Goal: Task Accomplishment & Management: Manage account settings

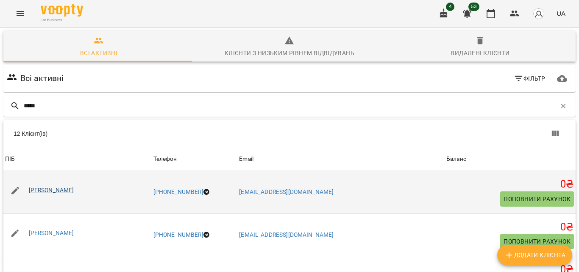
type input "*****"
click at [59, 190] on link "[PERSON_NAME]" at bounding box center [51, 189] width 45 height 7
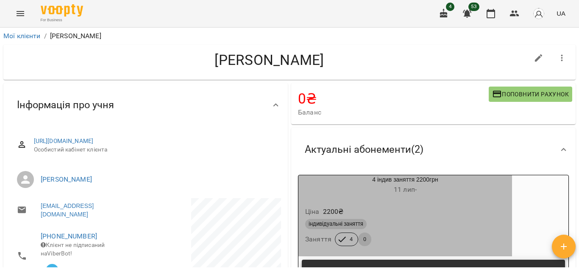
click at [407, 205] on div "Ціна 2200 ₴" at bounding box center [404, 211] width 203 height 15
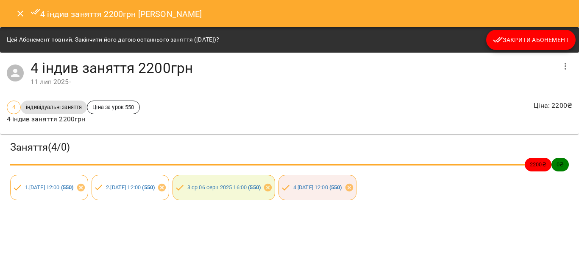
click at [19, 16] on icon "Close" at bounding box center [20, 13] width 10 height 10
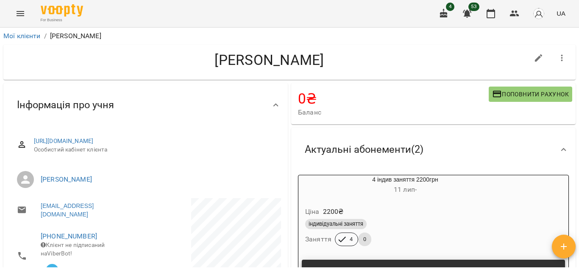
drag, startPoint x: 211, startPoint y: 60, endPoint x: 320, endPoint y: 60, distance: 109.3
click at [320, 60] on h4 "[PERSON_NAME]" at bounding box center [269, 59] width 518 height 17
copy h4 "[PERSON_NAME]"
drag, startPoint x: 89, startPoint y: 235, endPoint x: 46, endPoint y: 239, distance: 43.0
click at [46, 239] on span "[PHONE_NUMBER]" at bounding box center [89, 236] width 97 height 10
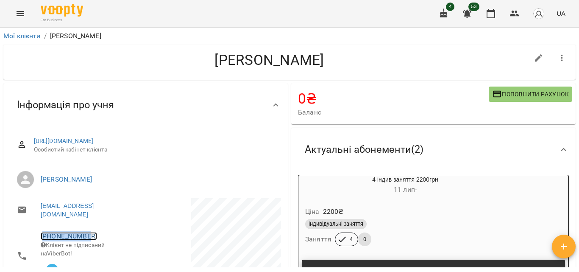
copy link "31685535443"
drag, startPoint x: 111, startPoint y: 214, endPoint x: 39, endPoint y: 215, distance: 72.5
click at [37, 216] on li "[EMAIL_ADDRESS][DOMAIN_NAME]" at bounding box center [77, 210] width 134 height 24
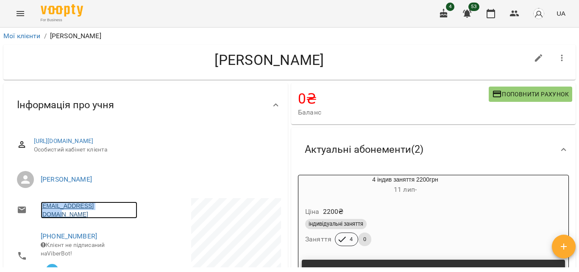
copy link "[EMAIL_ADDRESS][DOMAIN_NAME]"
drag, startPoint x: 159, startPoint y: 186, endPoint x: 39, endPoint y: 182, distance: 120.0
click at [39, 182] on li "[PERSON_NAME]" at bounding box center [145, 179] width 271 height 24
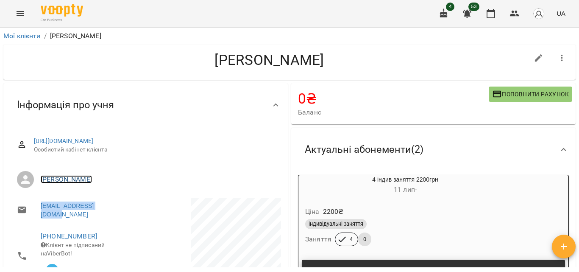
copy link "[PERSON_NAME]"
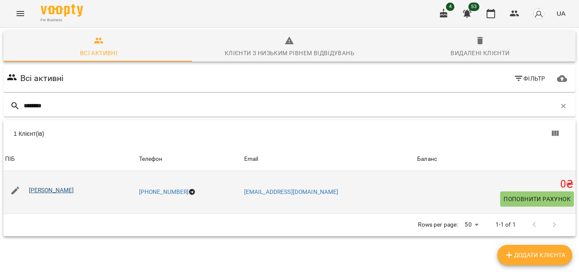
type input "********"
click at [40, 190] on link "[PERSON_NAME]" at bounding box center [51, 189] width 45 height 7
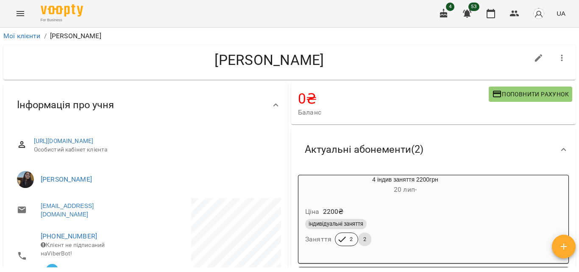
click at [395, 214] on div "Ціна 2200 ₴" at bounding box center [404, 211] width 203 height 15
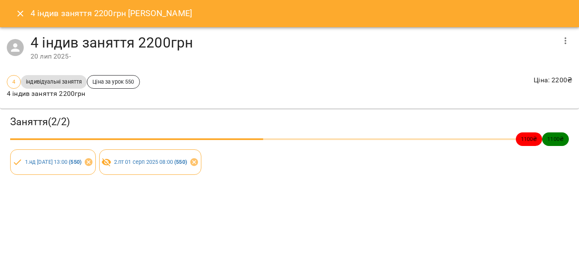
click at [20, 13] on icon "Close" at bounding box center [20, 14] width 6 height 6
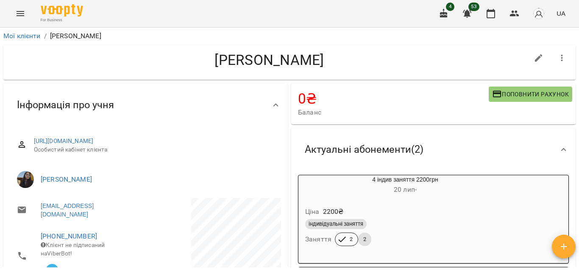
click at [170, 59] on h4 "[PERSON_NAME]" at bounding box center [269, 59] width 518 height 17
drag, startPoint x: 168, startPoint y: 60, endPoint x: 373, endPoint y: 64, distance: 205.1
click at [416, 64] on h4 "[PERSON_NAME]" at bounding box center [269, 59] width 518 height 17
copy h4 "[PERSON_NAME]"
drag, startPoint x: 92, startPoint y: 235, endPoint x: 48, endPoint y: 238, distance: 43.8
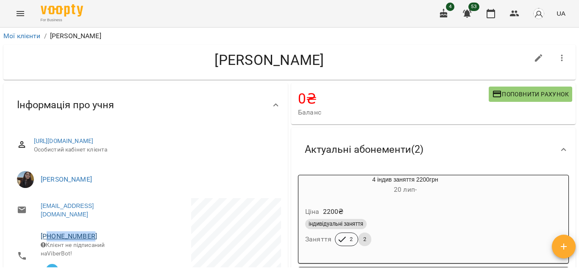
click at [48, 238] on span "[PHONE_NUMBER]" at bounding box center [89, 236] width 97 height 10
drag, startPoint x: 116, startPoint y: 229, endPoint x: 110, endPoint y: 233, distance: 7.8
click at [117, 229] on li "[PHONE_NUMBER] Клієнт не підписаний на ViberBot!" at bounding box center [77, 255] width 134 height 61
click at [111, 233] on span "[PHONE_NUMBER]" at bounding box center [89, 236] width 97 height 10
drag, startPoint x: 100, startPoint y: 236, endPoint x: 52, endPoint y: 238, distance: 47.9
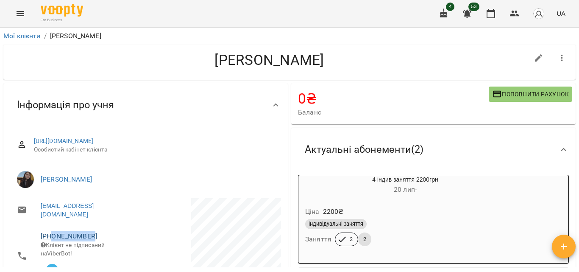
click at [52, 238] on span "[PHONE_NUMBER]" at bounding box center [89, 236] width 97 height 10
copy link "0685141202"
drag, startPoint x: 130, startPoint y: 215, endPoint x: 42, endPoint y: 218, distance: 87.7
click at [42, 219] on li "[EMAIL_ADDRESS][DOMAIN_NAME]" at bounding box center [77, 210] width 134 height 24
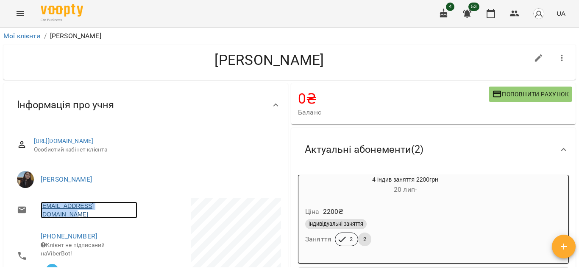
copy link "[EMAIL_ADDRESS][DOMAIN_NAME]"
drag, startPoint x: 112, startPoint y: 184, endPoint x: 50, endPoint y: 192, distance: 62.8
click at [27, 190] on li "[PERSON_NAME]" at bounding box center [145, 179] width 271 height 24
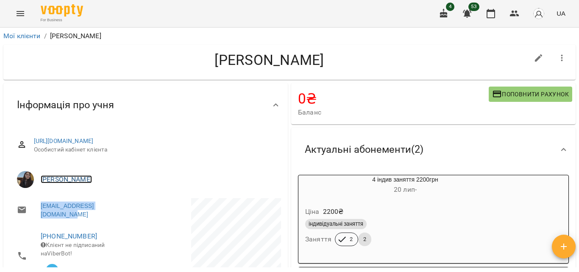
copy link "[PERSON_NAME]"
click at [557, 59] on icon "button" at bounding box center [562, 58] width 10 height 10
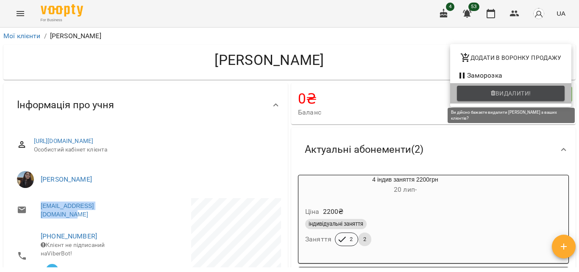
click at [527, 94] on span "Видалити!" at bounding box center [513, 93] width 36 height 10
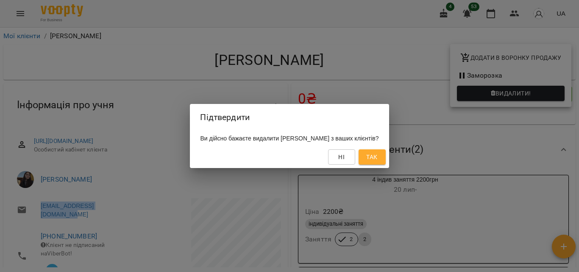
click at [377, 162] on span "Так" at bounding box center [371, 157] width 11 height 10
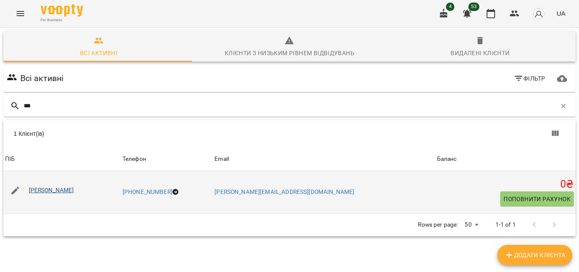
type input "***"
click at [74, 191] on link "[PERSON_NAME]" at bounding box center [51, 189] width 45 height 7
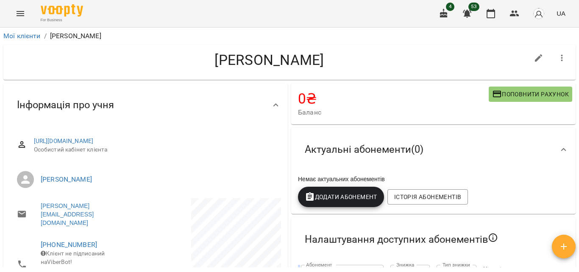
drag, startPoint x: 352, startPoint y: 65, endPoint x: 197, endPoint y: 66, distance: 155.5
click at [174, 77] on div "[PERSON_NAME]" at bounding box center [289, 61] width 572 height 35
copy h4 "[PERSON_NAME]"
drag, startPoint x: 91, startPoint y: 235, endPoint x: 46, endPoint y: 236, distance: 45.3
click at [46, 239] on span "[PHONE_NUMBER]" at bounding box center [89, 244] width 97 height 10
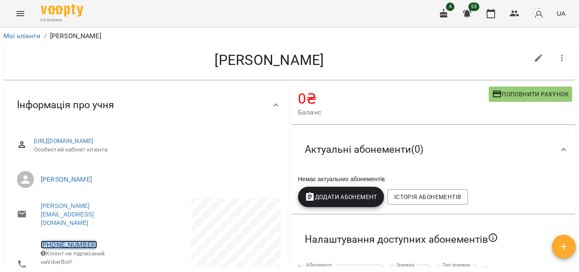
copy link "380637764136"
drag, startPoint x: 134, startPoint y: 213, endPoint x: 17, endPoint y: 217, distance: 117.0
click at [17, 217] on li "[PERSON_NAME][EMAIL_ADDRESS][DOMAIN_NAME]" at bounding box center [77, 214] width 134 height 32
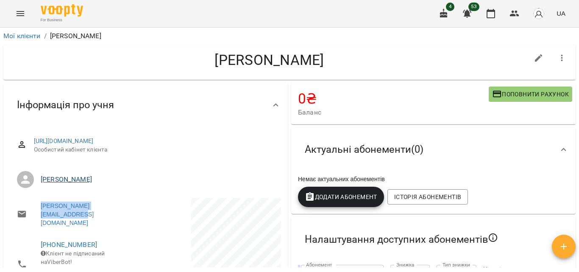
drag, startPoint x: 130, startPoint y: 187, endPoint x: 44, endPoint y: 189, distance: 86.0
click at [21, 191] on li "[PERSON_NAME]" at bounding box center [145, 179] width 271 height 24
click at [557, 57] on icon "button" at bounding box center [562, 58] width 10 height 10
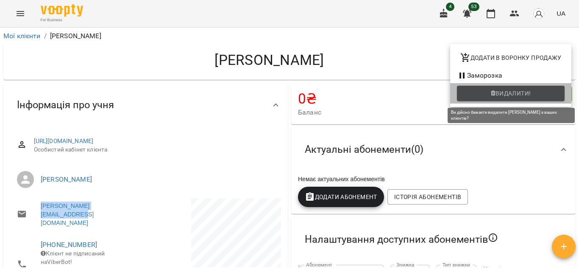
click at [513, 93] on span "Видалити!" at bounding box center [513, 93] width 36 height 10
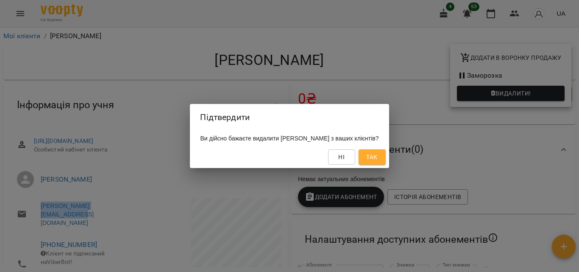
click at [379, 160] on span "Так" at bounding box center [372, 157] width 14 height 10
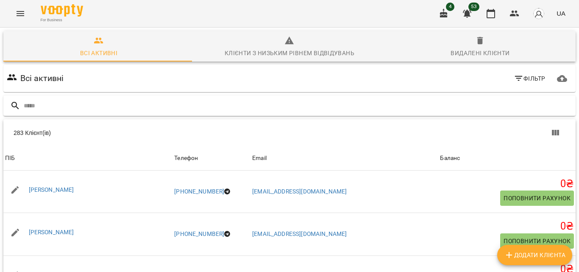
click at [125, 107] on input "text" at bounding box center [298, 106] width 548 height 14
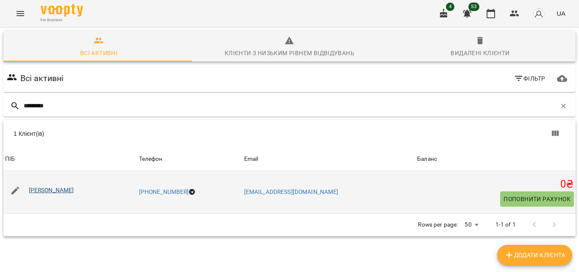
type input "*********"
click at [74, 191] on link "[PERSON_NAME]" at bounding box center [51, 189] width 45 height 7
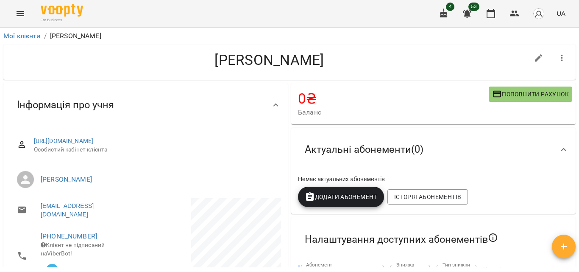
drag, startPoint x: 156, startPoint y: 59, endPoint x: 356, endPoint y: 57, distance: 200.0
click at [383, 53] on h4 "[PERSON_NAME]" at bounding box center [269, 59] width 518 height 17
drag, startPoint x: 97, startPoint y: 233, endPoint x: 46, endPoint y: 240, distance: 51.3
click at [46, 240] on span "[PHONE_NUMBER]" at bounding box center [89, 236] width 97 height 10
drag, startPoint x: 108, startPoint y: 212, endPoint x: 29, endPoint y: 217, distance: 79.0
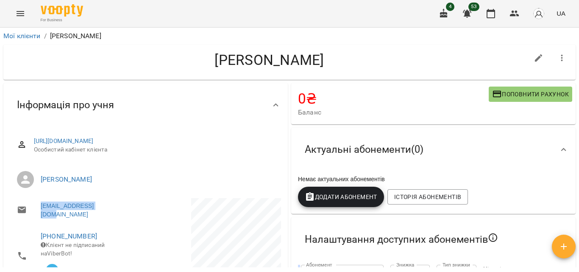
click at [29, 217] on li "[EMAIL_ADDRESS][DOMAIN_NAME]" at bounding box center [77, 210] width 134 height 24
drag, startPoint x: 132, startPoint y: 184, endPoint x: 0, endPoint y: 176, distance: 132.4
click at [0, 176] on div "**********" at bounding box center [289, 164] width 579 height 272
